Goal: Use online tool/utility

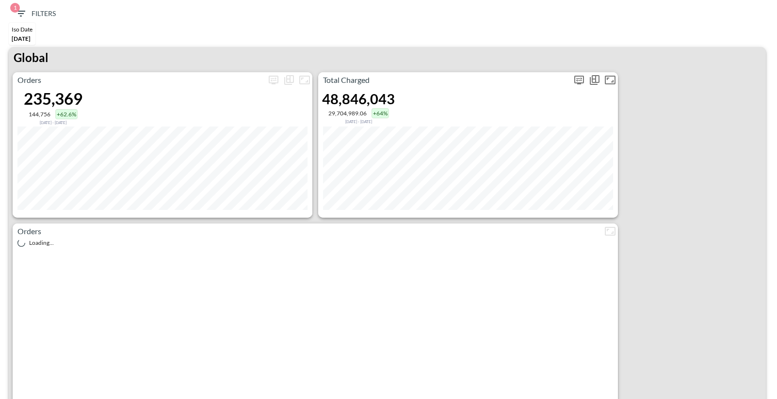
click at [578, 78] on icon "more" at bounding box center [579, 80] width 6 height 4
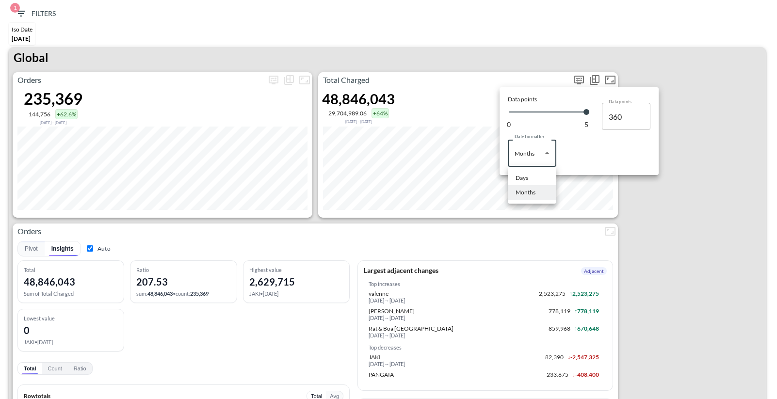
click at [523, 164] on body "BI.P.EYE, Interactive Analytics Dashboards 1 Filters Iso Date [DATE] Global Ord…" at bounding box center [388, 199] width 777 height 399
click at [520, 180] on div "Days" at bounding box center [521, 178] width 13 height 9
type input "Days"
type input "147"
click at [495, 60] on div at bounding box center [388, 199] width 777 height 399
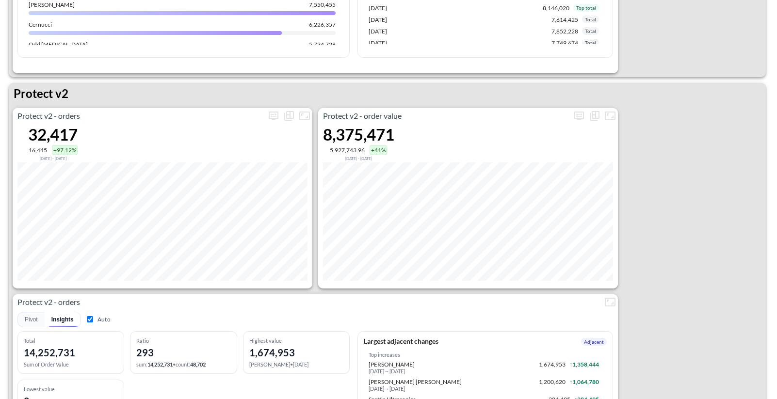
scroll to position [1865, 0]
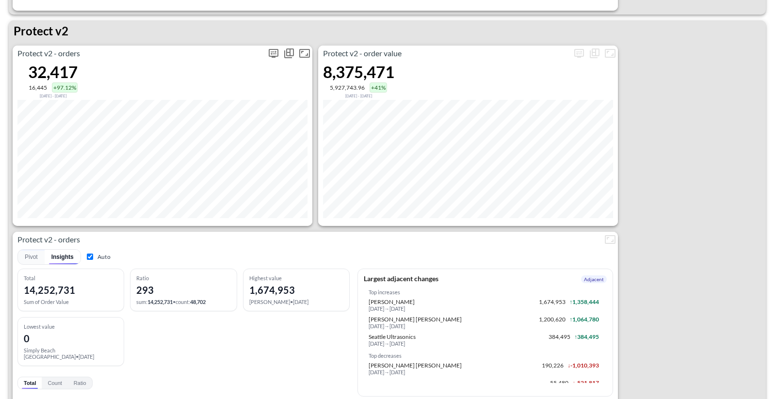
click at [270, 54] on icon "more" at bounding box center [274, 54] width 12 height 12
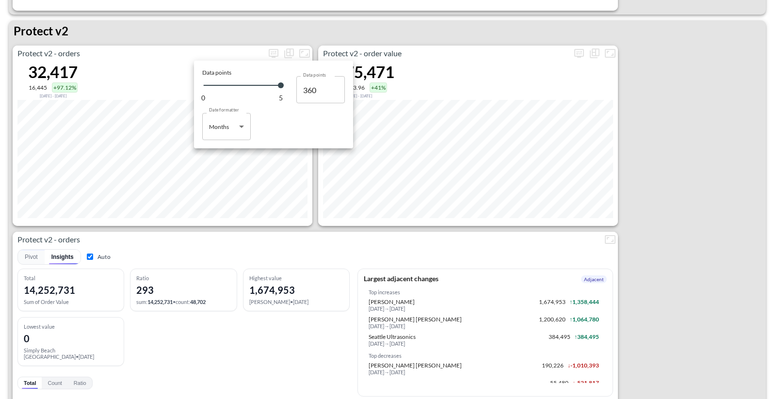
click at [234, 132] on body "BI.P.EYE, Interactive Analytics Dashboards 1 Filters Iso Date [DATE] Global Ord…" at bounding box center [388, 199] width 777 height 399
click at [214, 153] on div "Days" at bounding box center [216, 151] width 13 height 9
type input "Days"
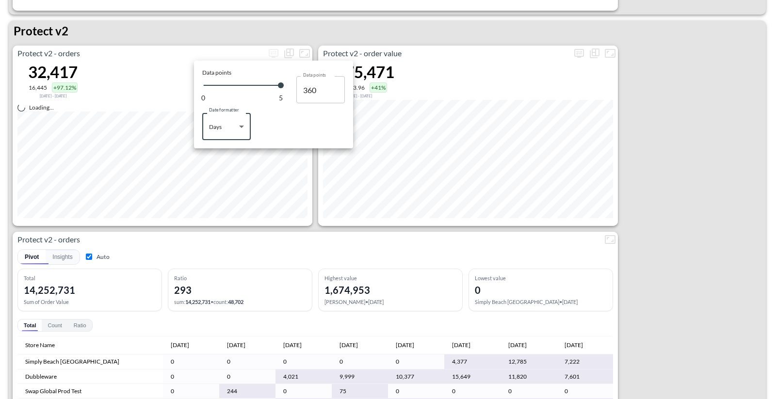
type input "147"
click at [127, 32] on div at bounding box center [388, 199] width 777 height 399
